Goal: Navigation & Orientation: Find specific page/section

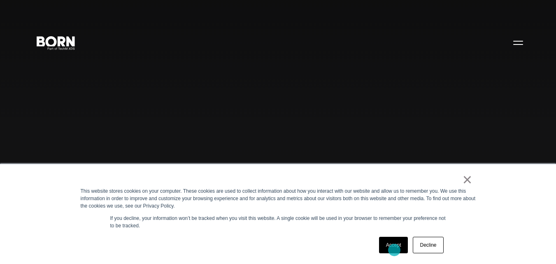
click at [394, 250] on link "Accept" at bounding box center [393, 245] width 29 height 16
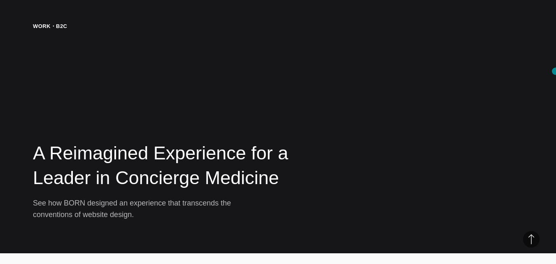
scroll to position [1345, 0]
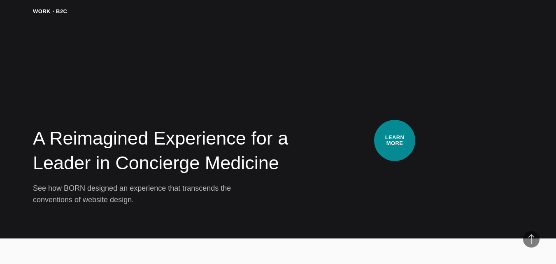
click at [395, 140] on video at bounding box center [417, 106] width 211 height 198
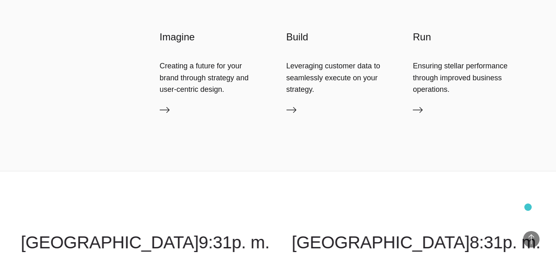
scroll to position [1677, 0]
click at [419, 112] on icon at bounding box center [418, 110] width 10 height 10
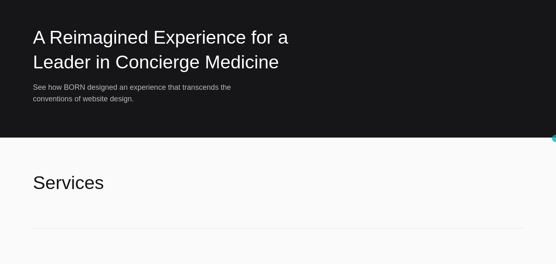
scroll to position [0, 0]
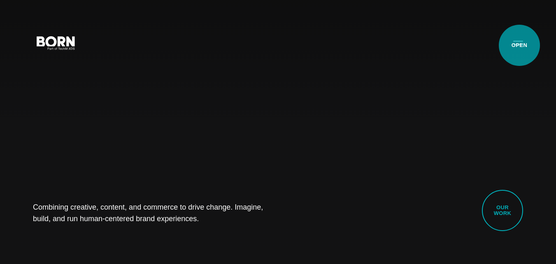
click at [521, 45] on button "Primary Menu" at bounding box center [518, 42] width 20 height 17
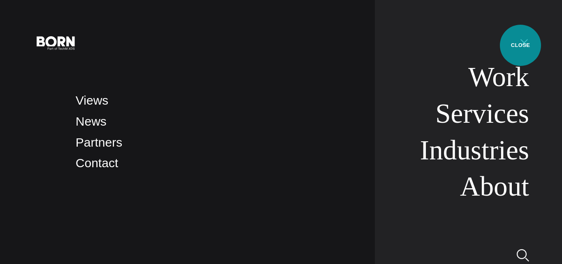
click at [521, 45] on button "Primary Menu" at bounding box center [525, 42] width 20 height 17
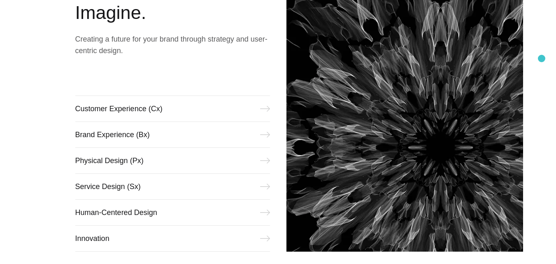
scroll to position [200, 0]
